Goal: Task Accomplishment & Management: Manage account settings

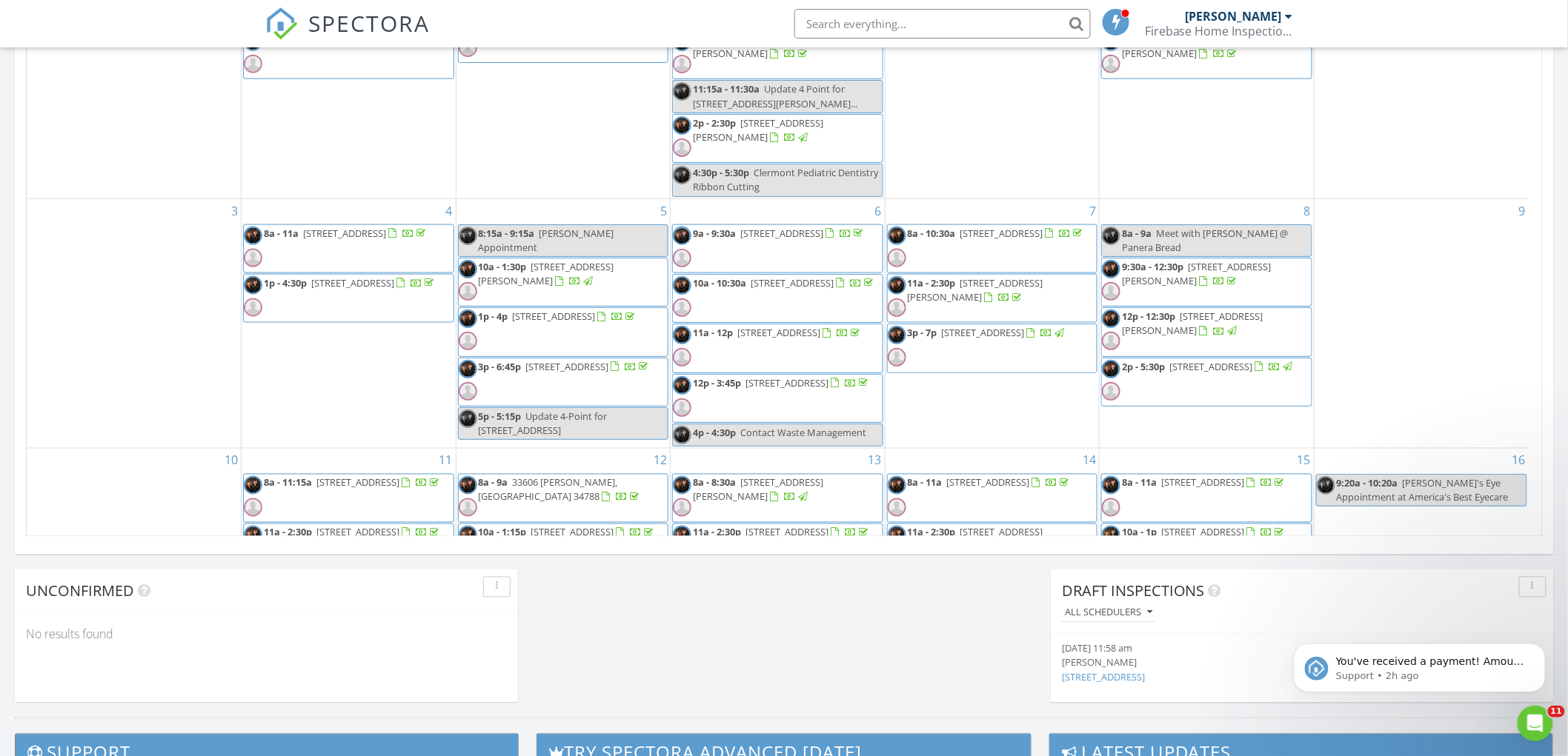
scroll to position [1374, 1595]
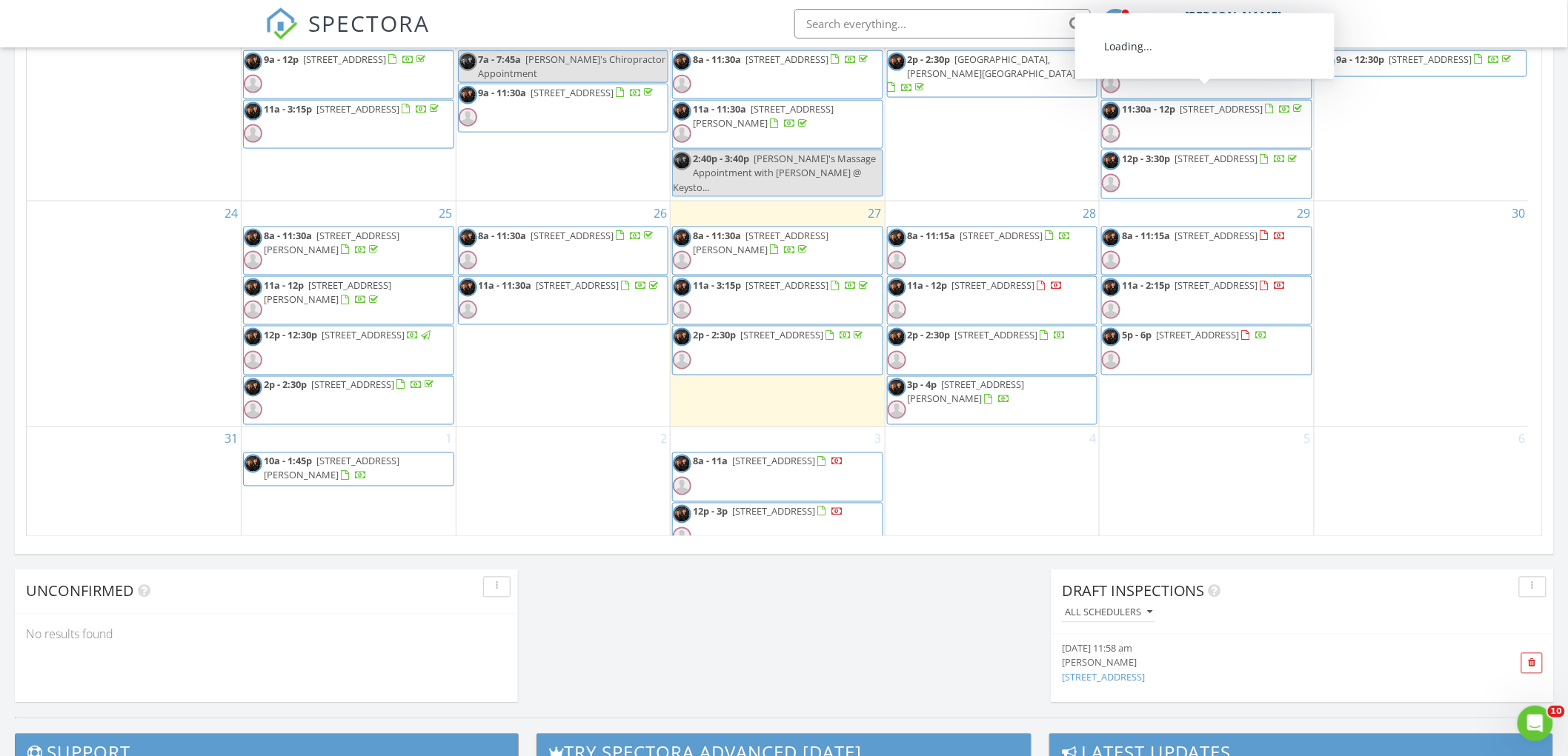
scroll to position [657, 0]
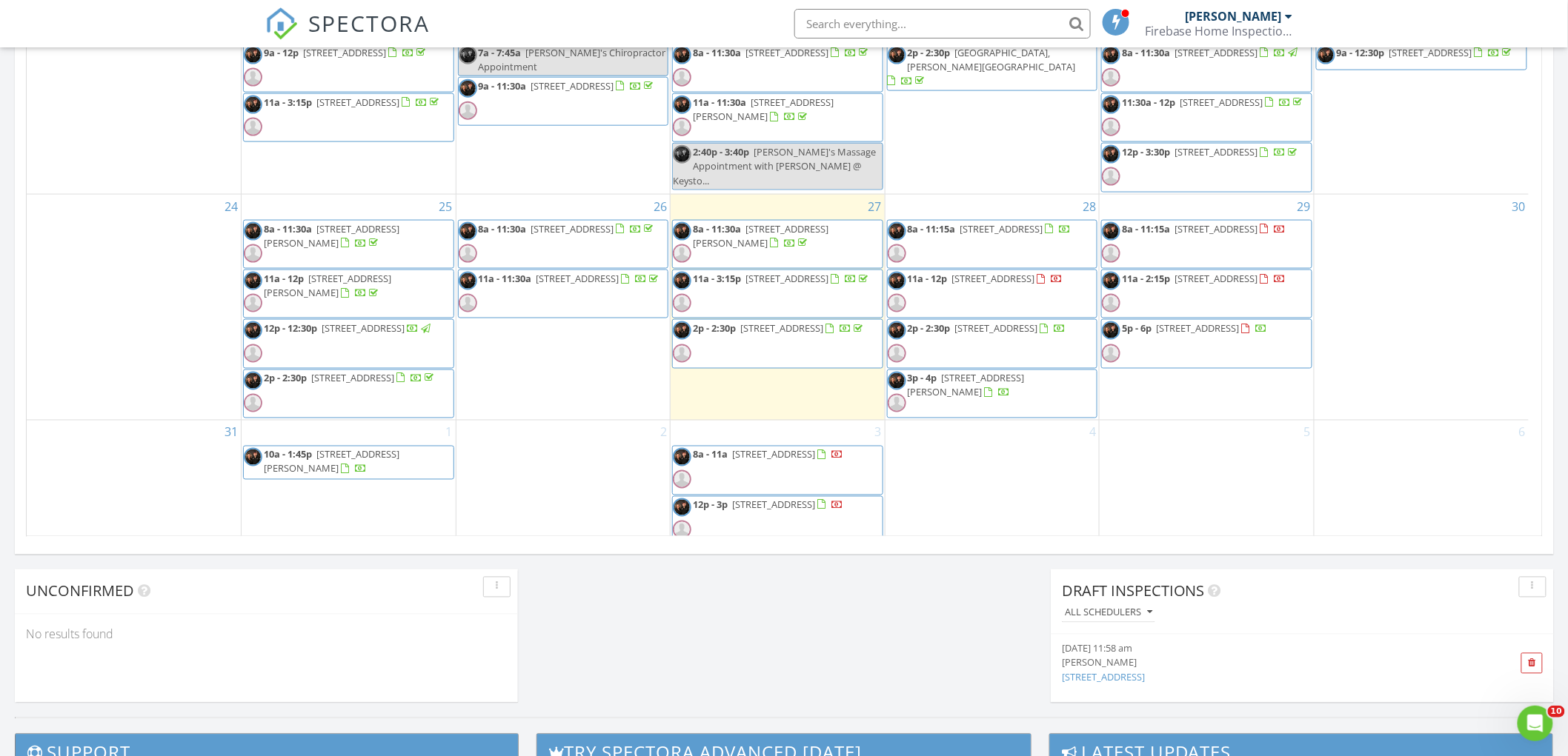
click at [389, 461] on span "10a - 1:45p 1004 Hollyberry Ct, Brandon 33511" at bounding box center [348, 462] width 210 height 29
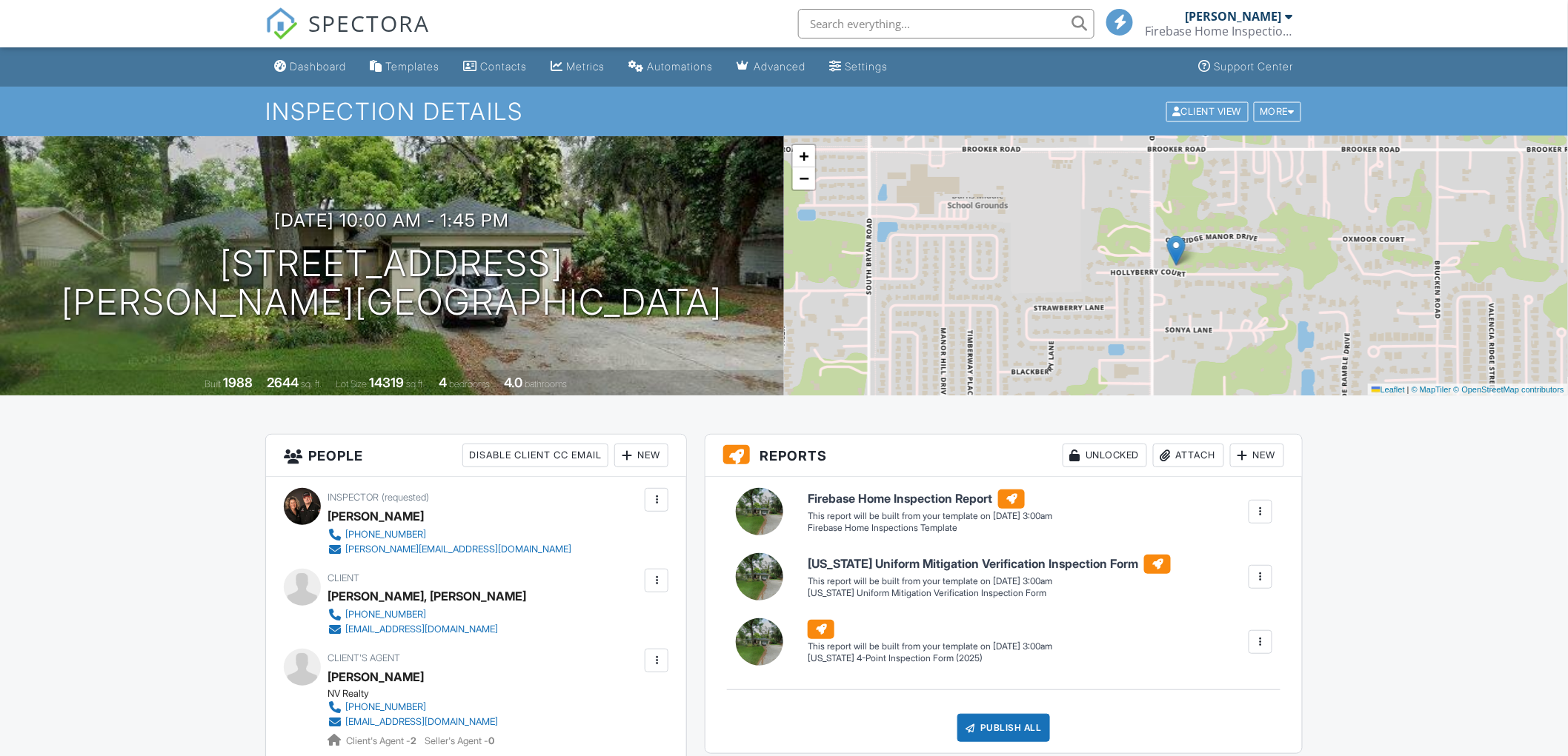
click at [639, 453] on div "New" at bounding box center [642, 456] width 54 height 24
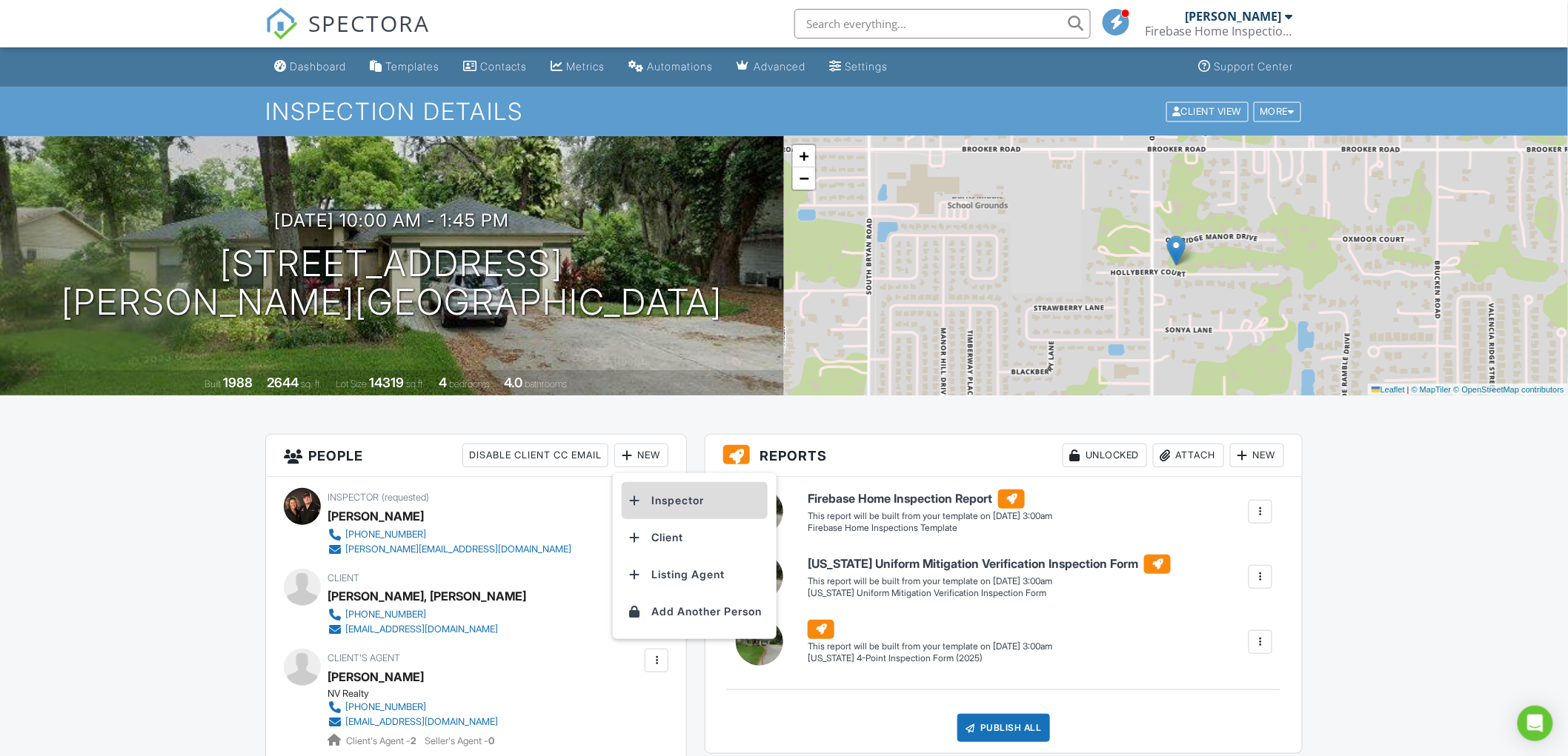
click at [670, 503] on li "Inspector" at bounding box center [694, 500] width 146 height 37
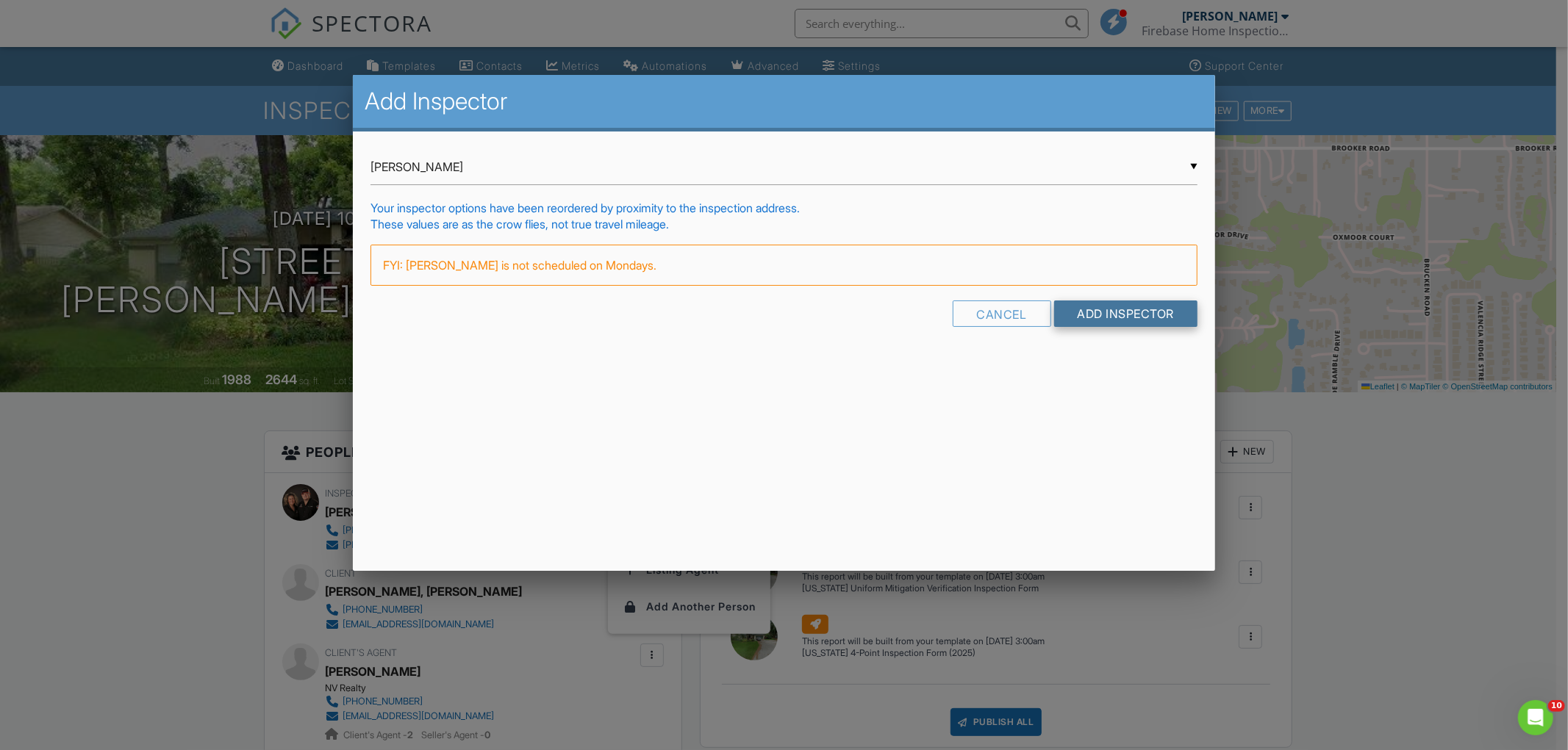
click at [1124, 313] on input "Add Inspector" at bounding box center [1126, 313] width 144 height 26
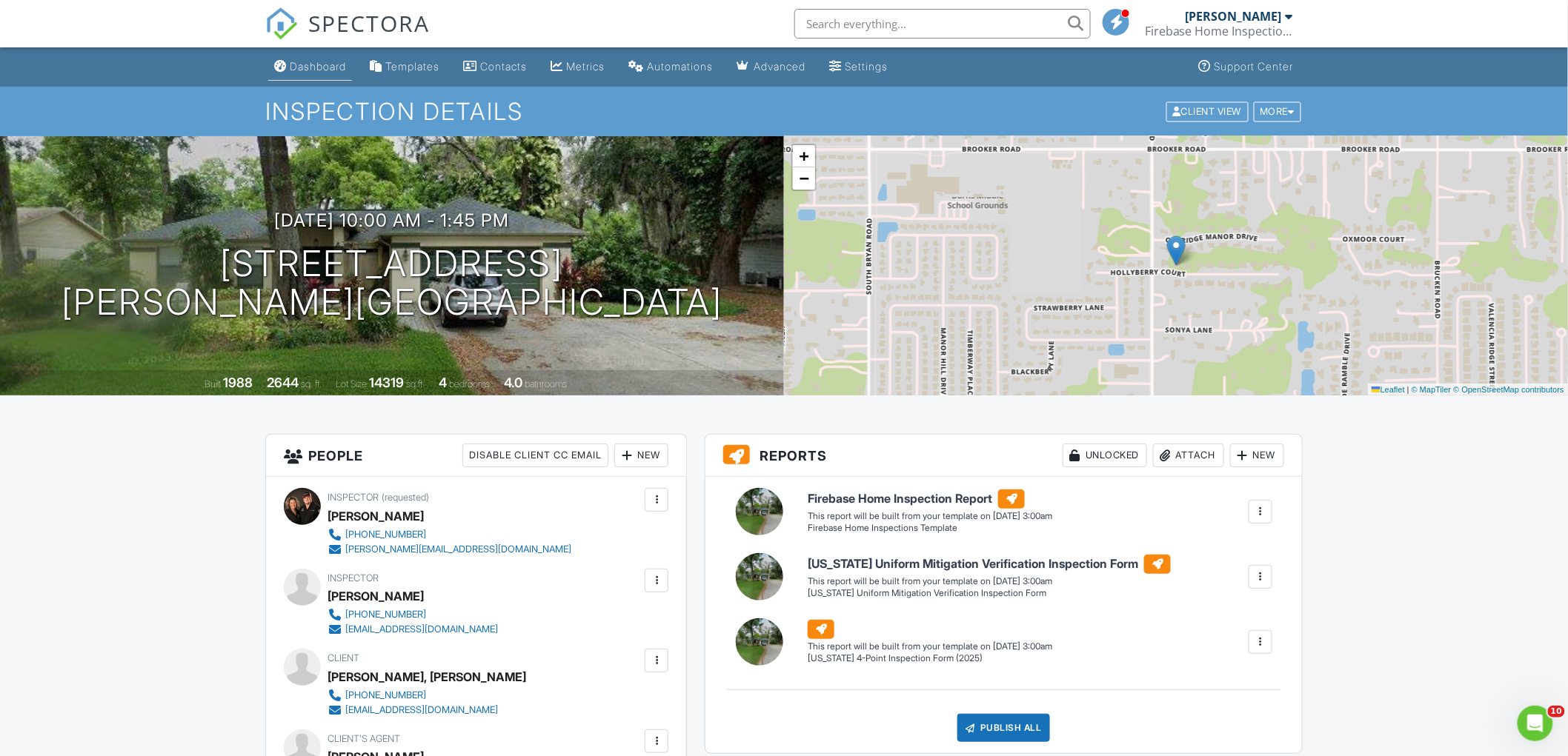
click at [323, 68] on div "Dashboard" at bounding box center [318, 66] width 57 height 13
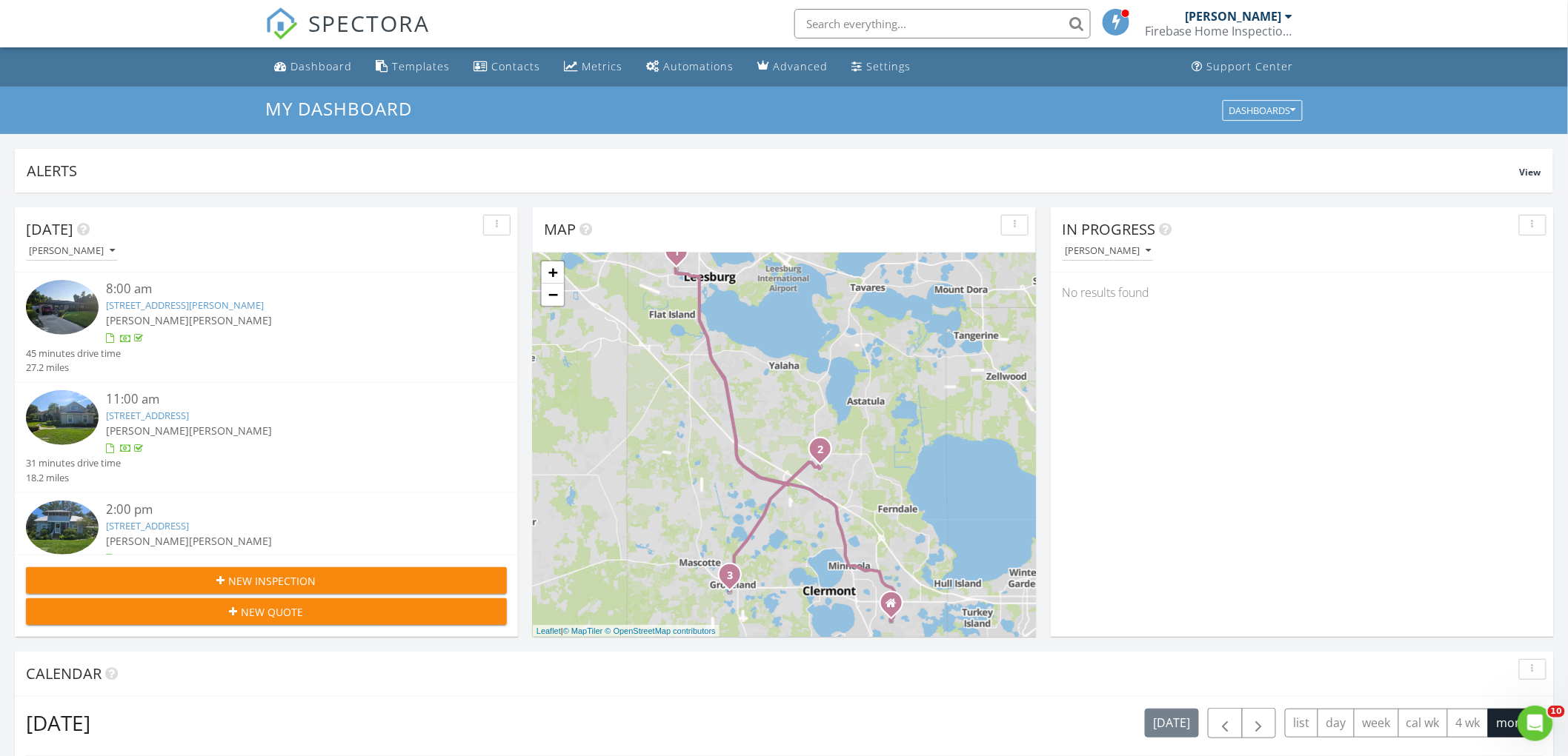
click at [886, 15] on input "text" at bounding box center [943, 23] width 297 height 29
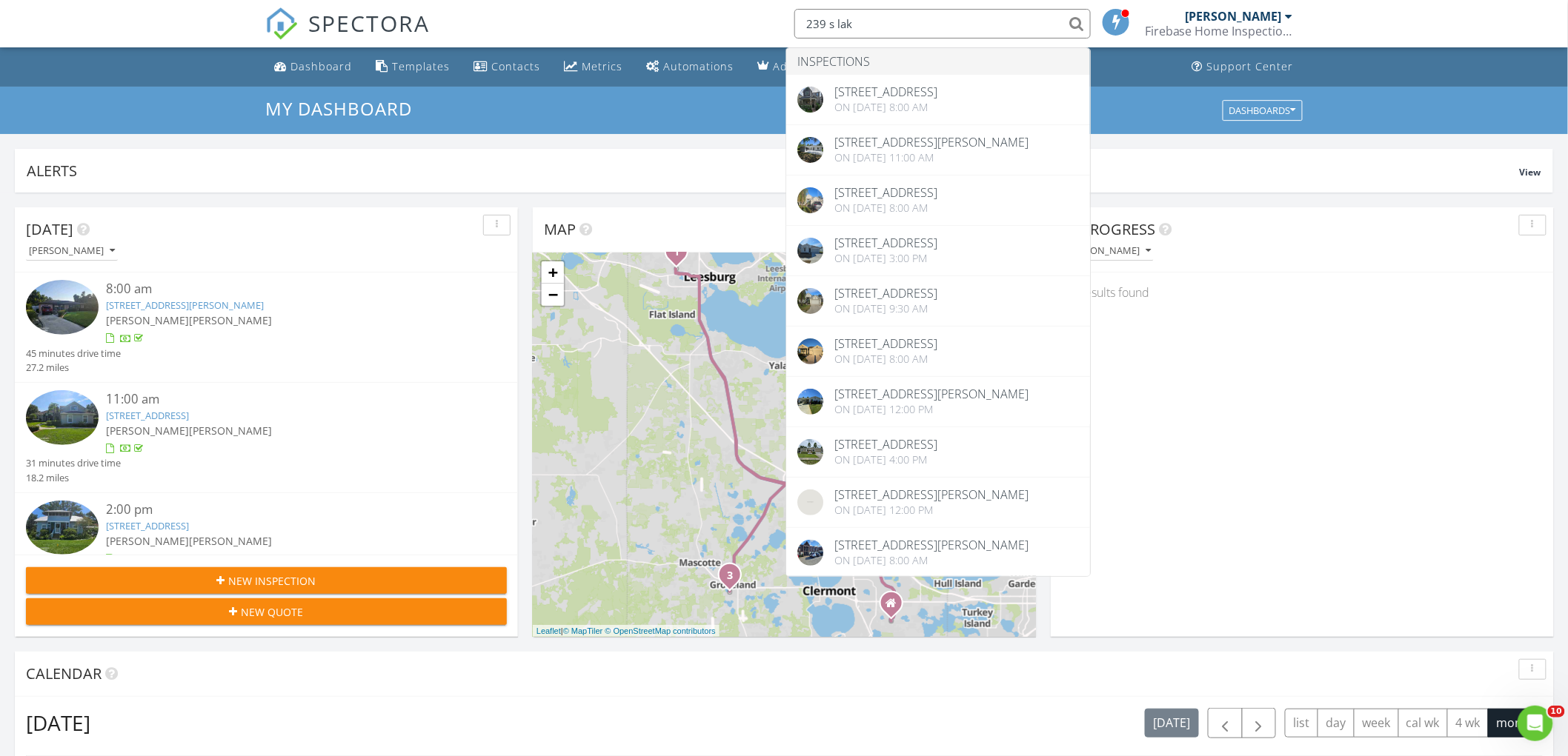
type input "239 s lake"
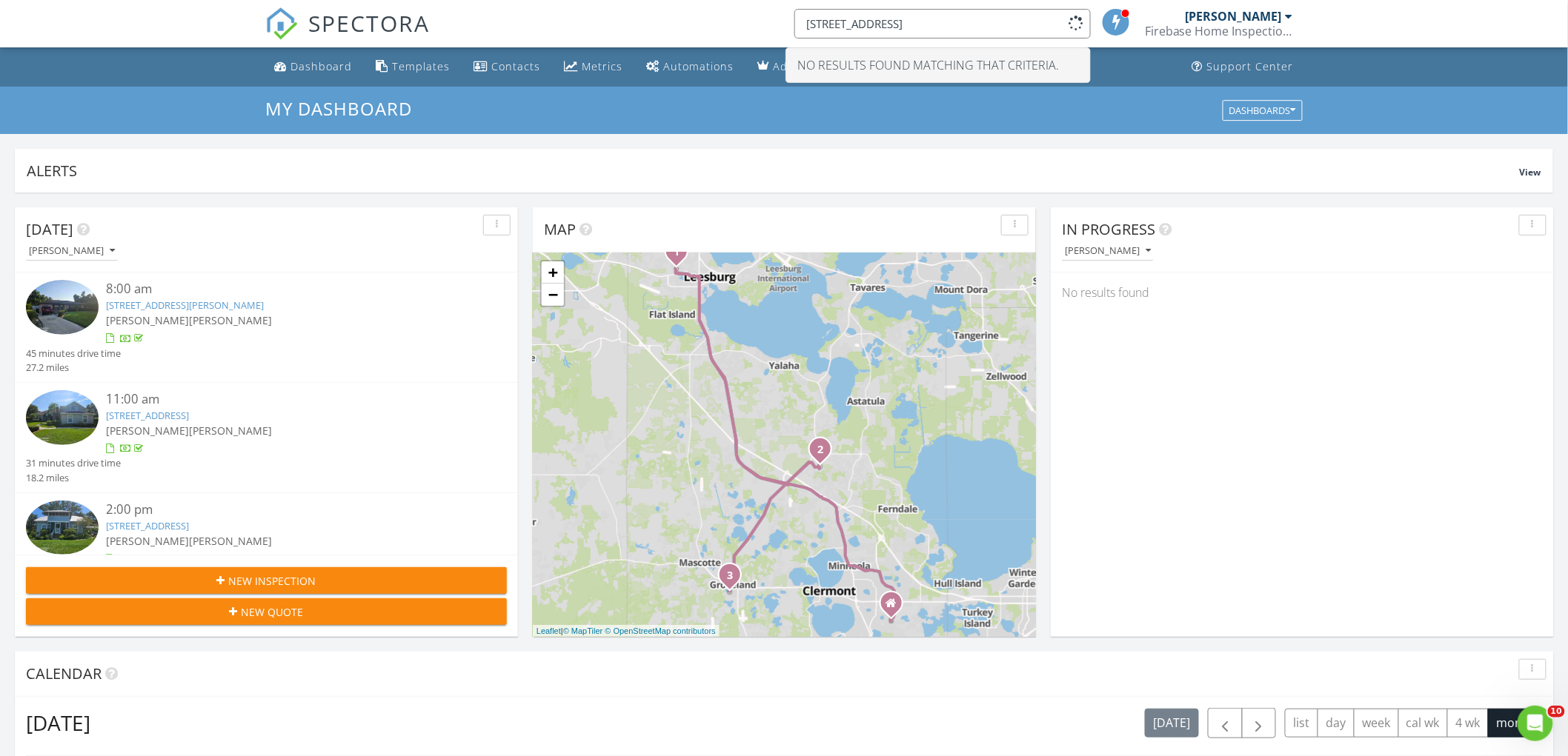
drag, startPoint x: 815, startPoint y: 26, endPoint x: 753, endPoint y: 24, distance: 62.0
click at [753, 24] on div "SPECTORA 239 s lake No results found matching that criteria. David Scruggs Fire…" at bounding box center [784, 24] width 1038 height 48
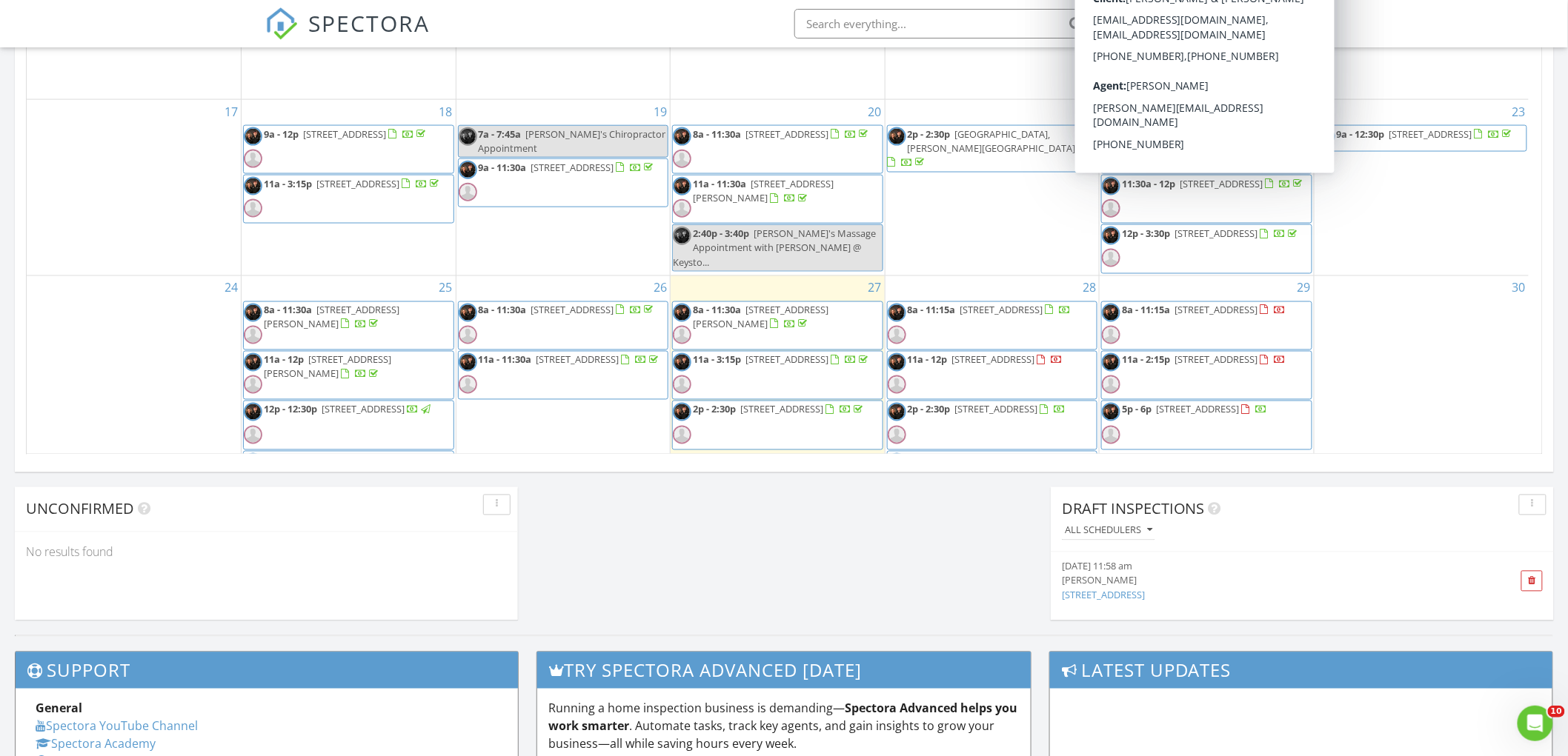
scroll to position [657, 0]
